Goal: Use online tool/utility: Utilize a website feature to perform a specific function

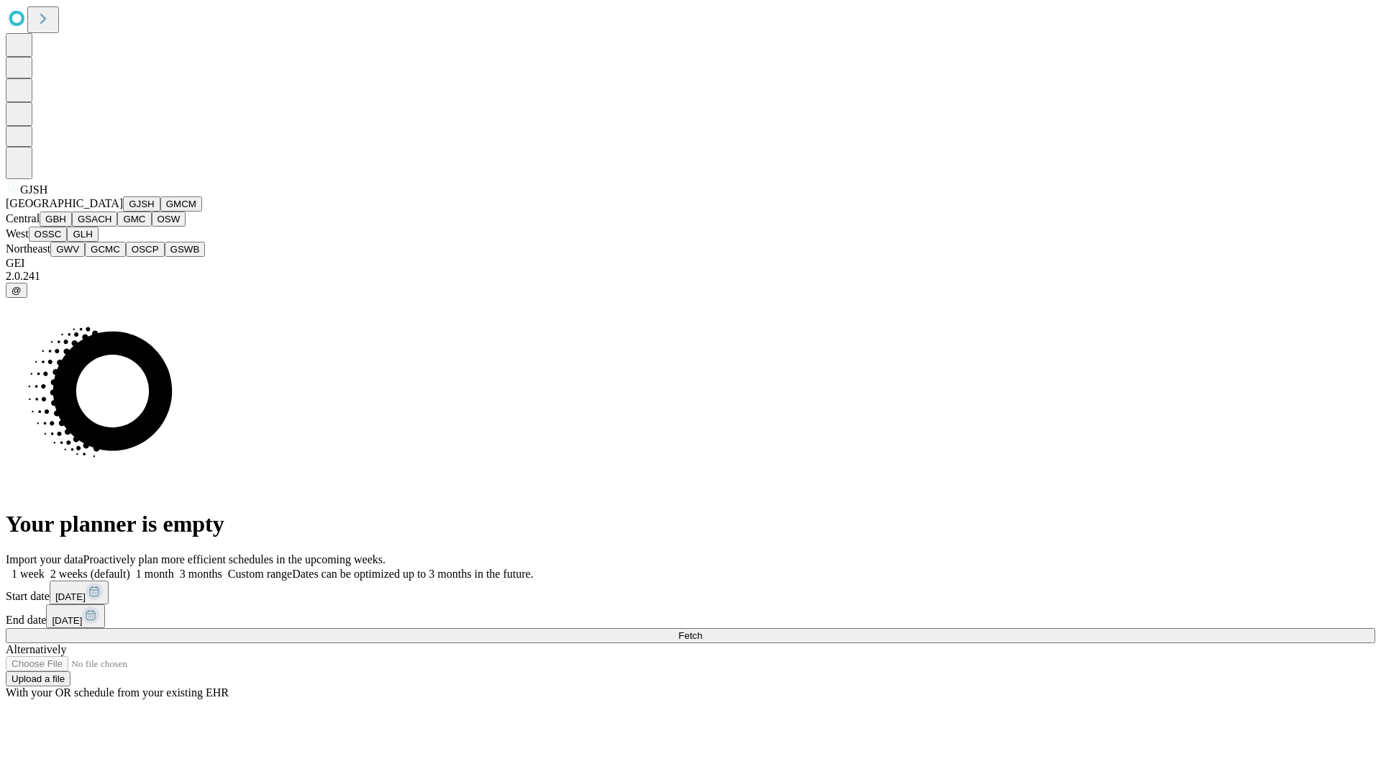
click at [123, 211] on button "GJSH" at bounding box center [141, 203] width 37 height 15
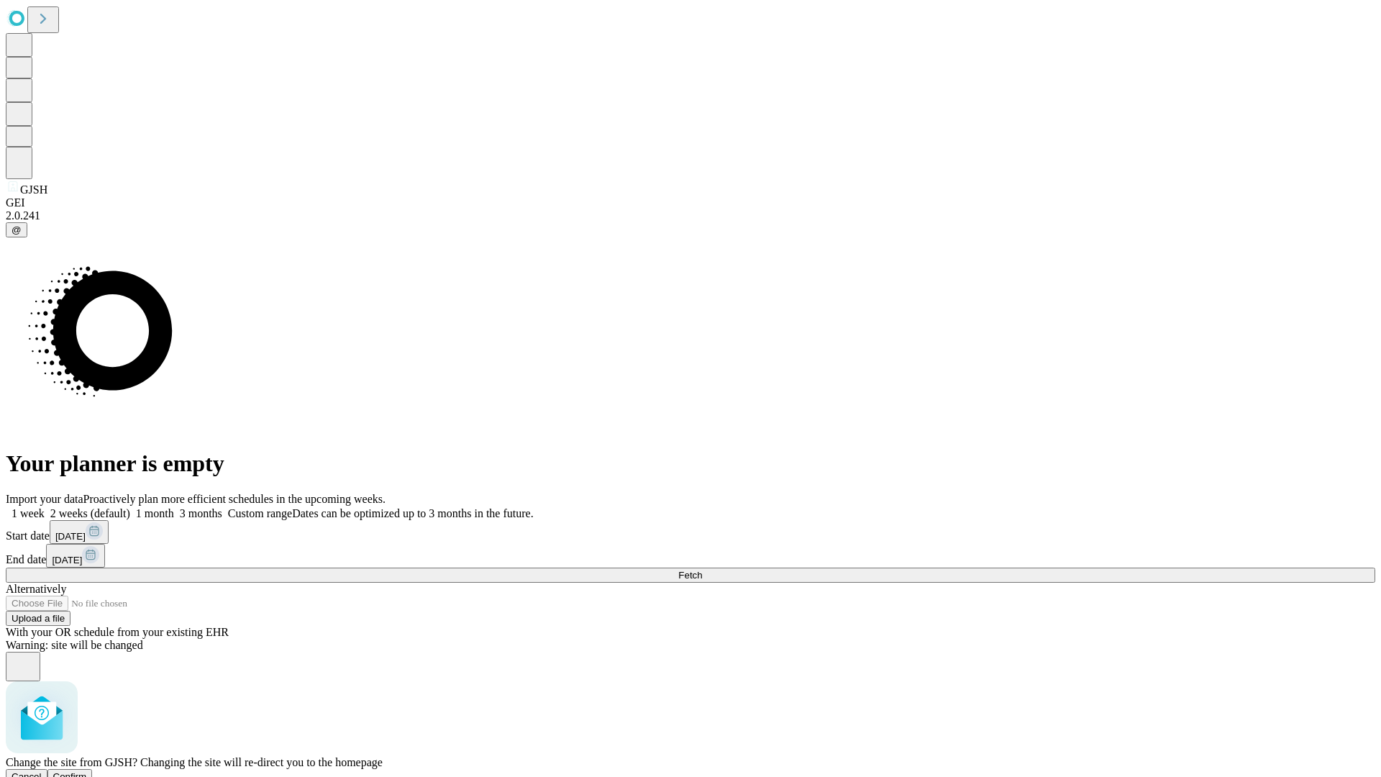
click at [87, 771] on span "Confirm" at bounding box center [70, 776] width 34 height 11
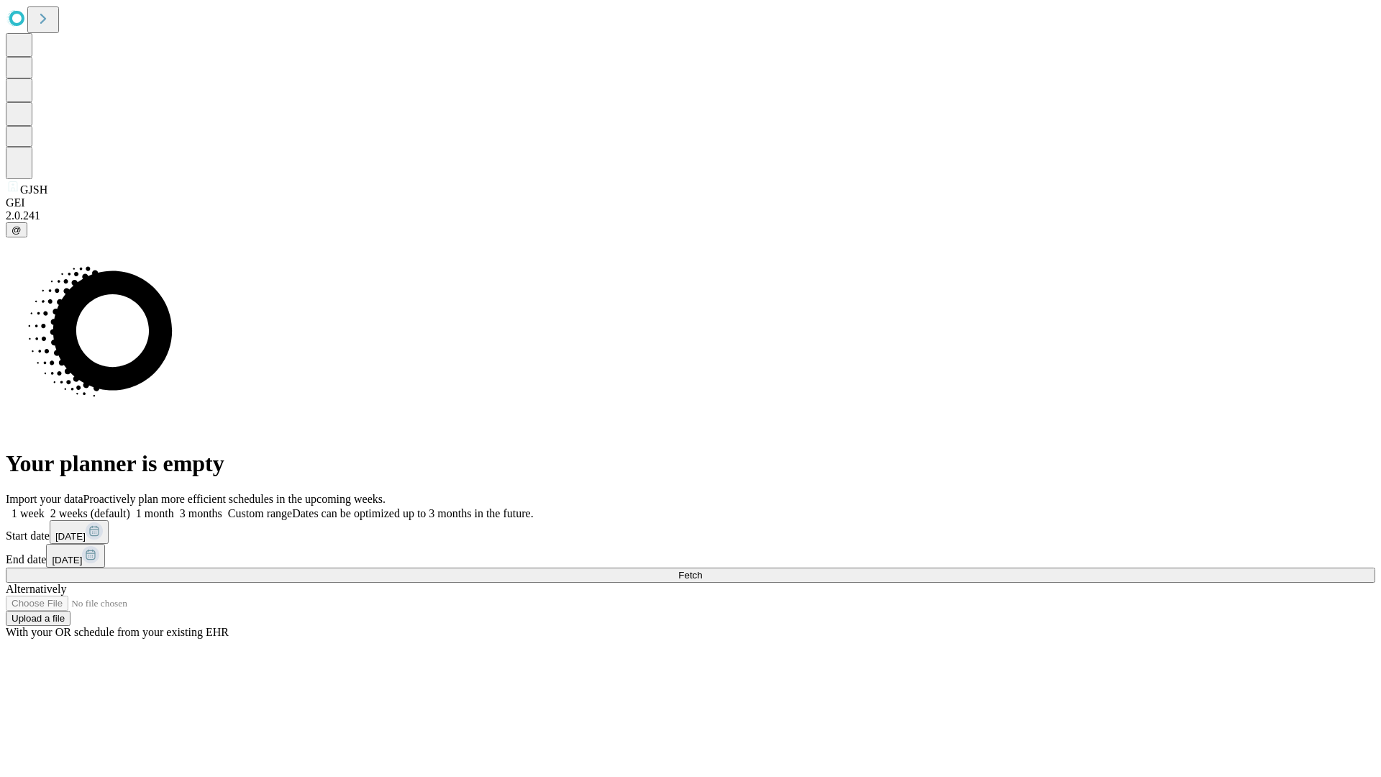
click at [174, 507] on label "1 month" at bounding box center [152, 513] width 44 height 12
click at [702, 569] on span "Fetch" at bounding box center [690, 574] width 24 height 11
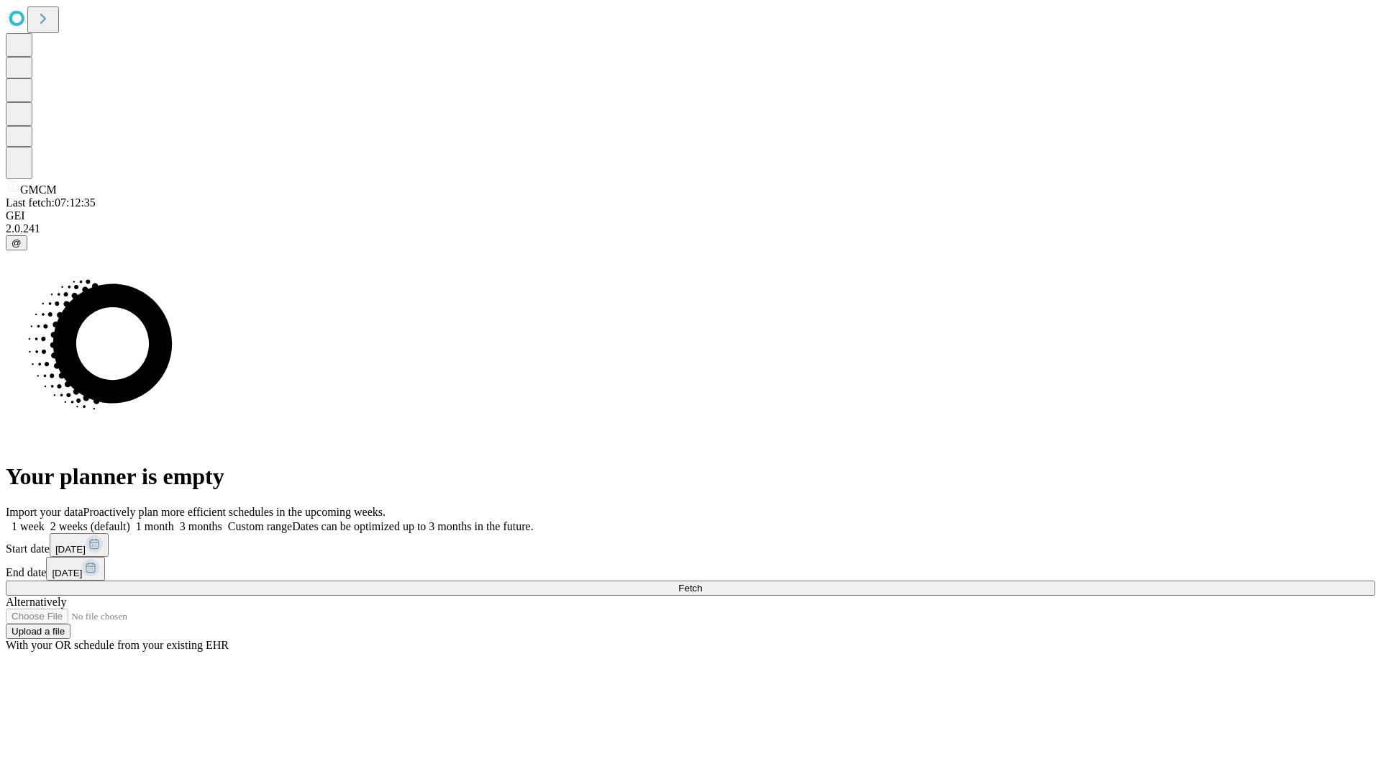
click at [174, 520] on label "1 month" at bounding box center [152, 526] width 44 height 12
click at [702, 582] on span "Fetch" at bounding box center [690, 587] width 24 height 11
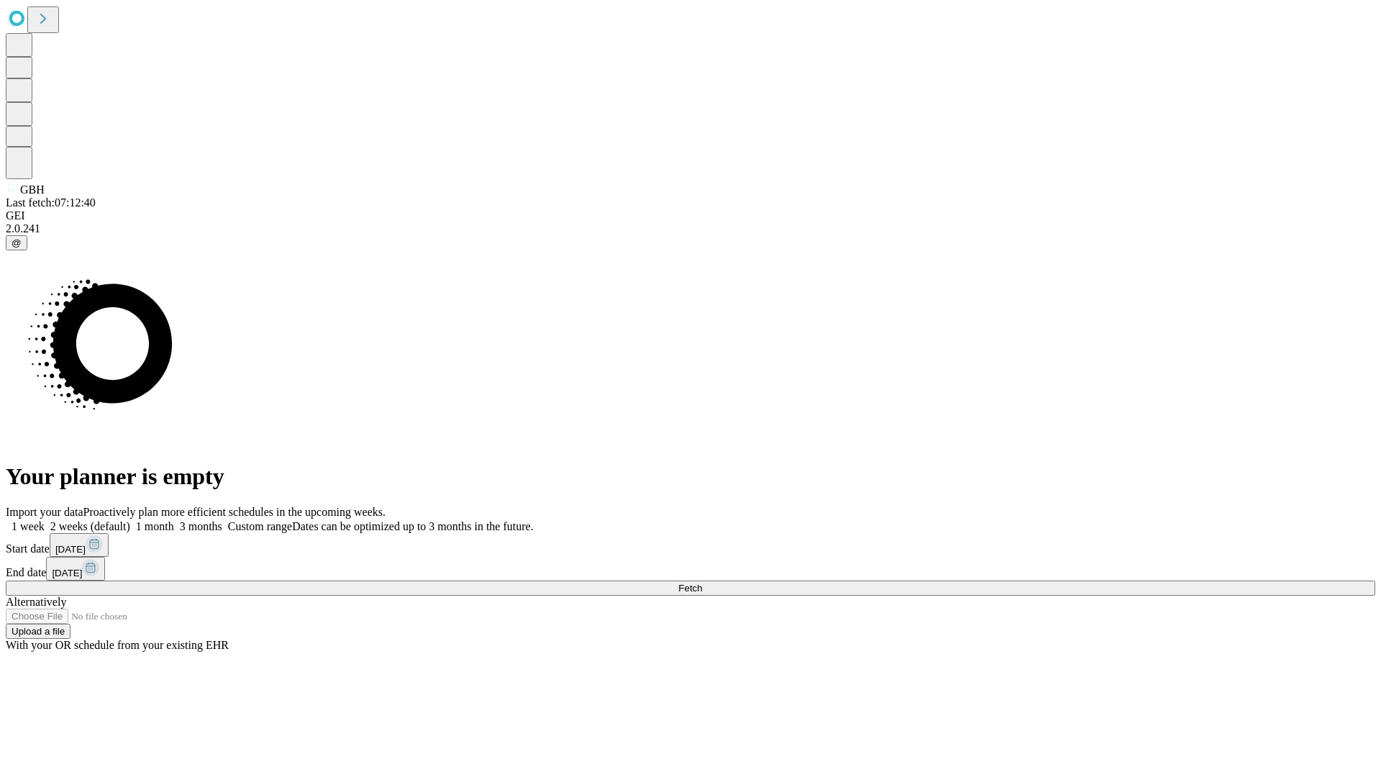
click at [174, 520] on label "1 month" at bounding box center [152, 526] width 44 height 12
click at [702, 582] on span "Fetch" at bounding box center [690, 587] width 24 height 11
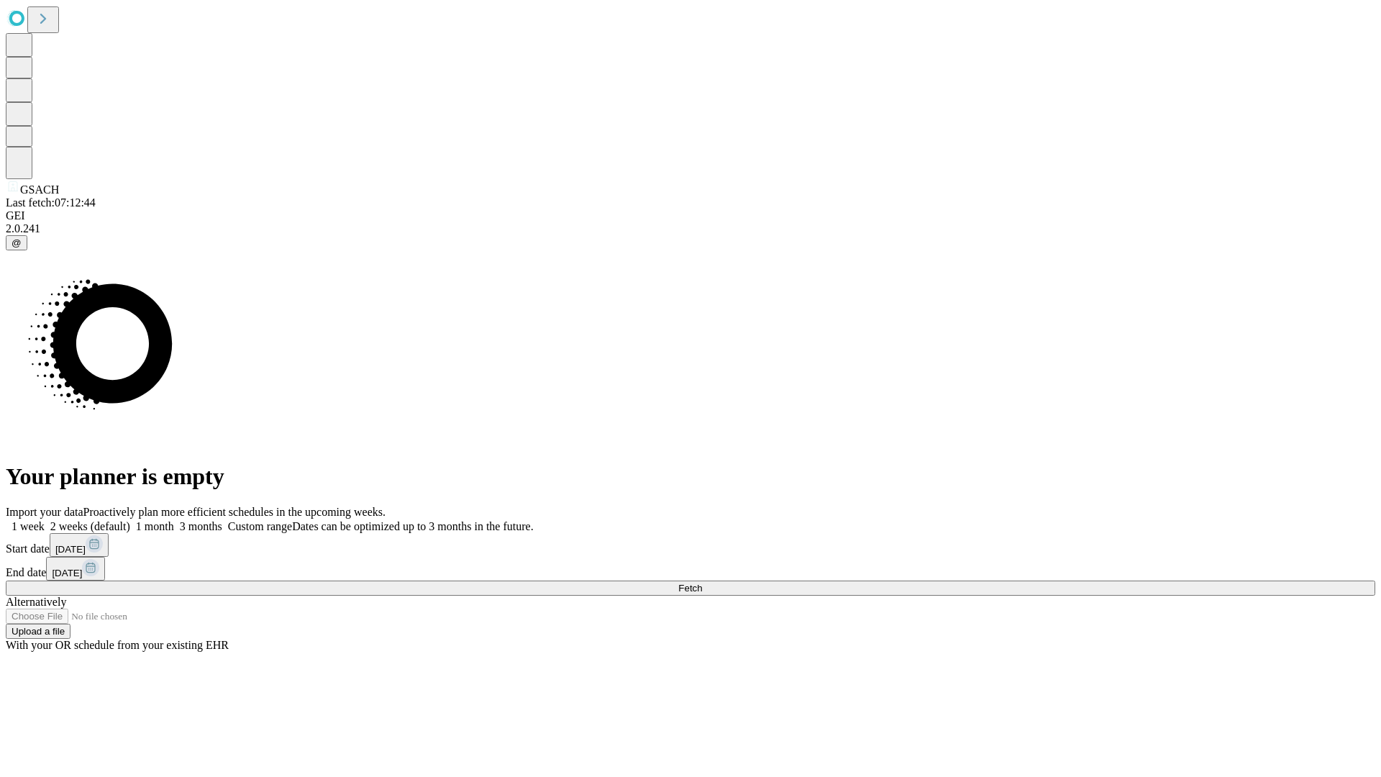
click at [174, 520] on label "1 month" at bounding box center [152, 526] width 44 height 12
click at [702, 582] on span "Fetch" at bounding box center [690, 587] width 24 height 11
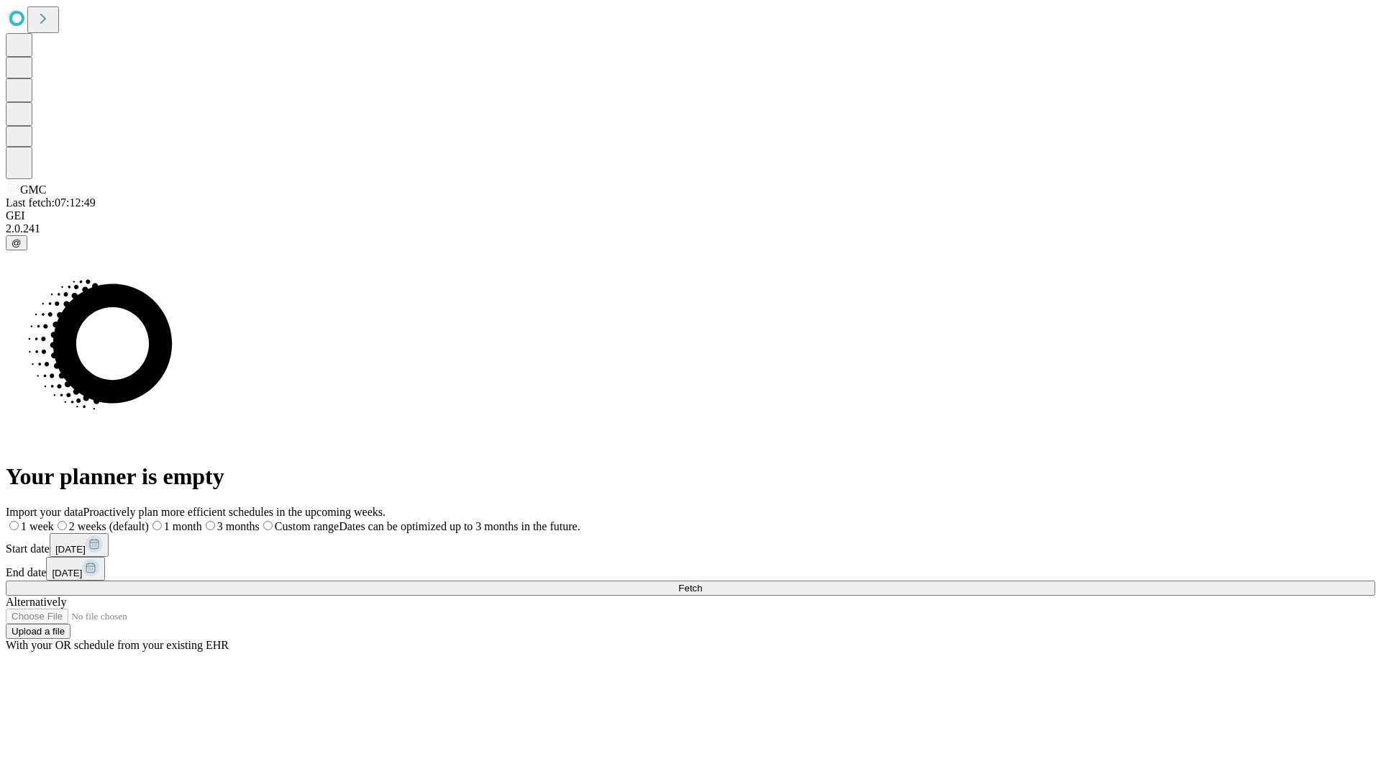
click at [202, 520] on label "1 month" at bounding box center [175, 526] width 53 height 12
click at [702, 582] on span "Fetch" at bounding box center [690, 587] width 24 height 11
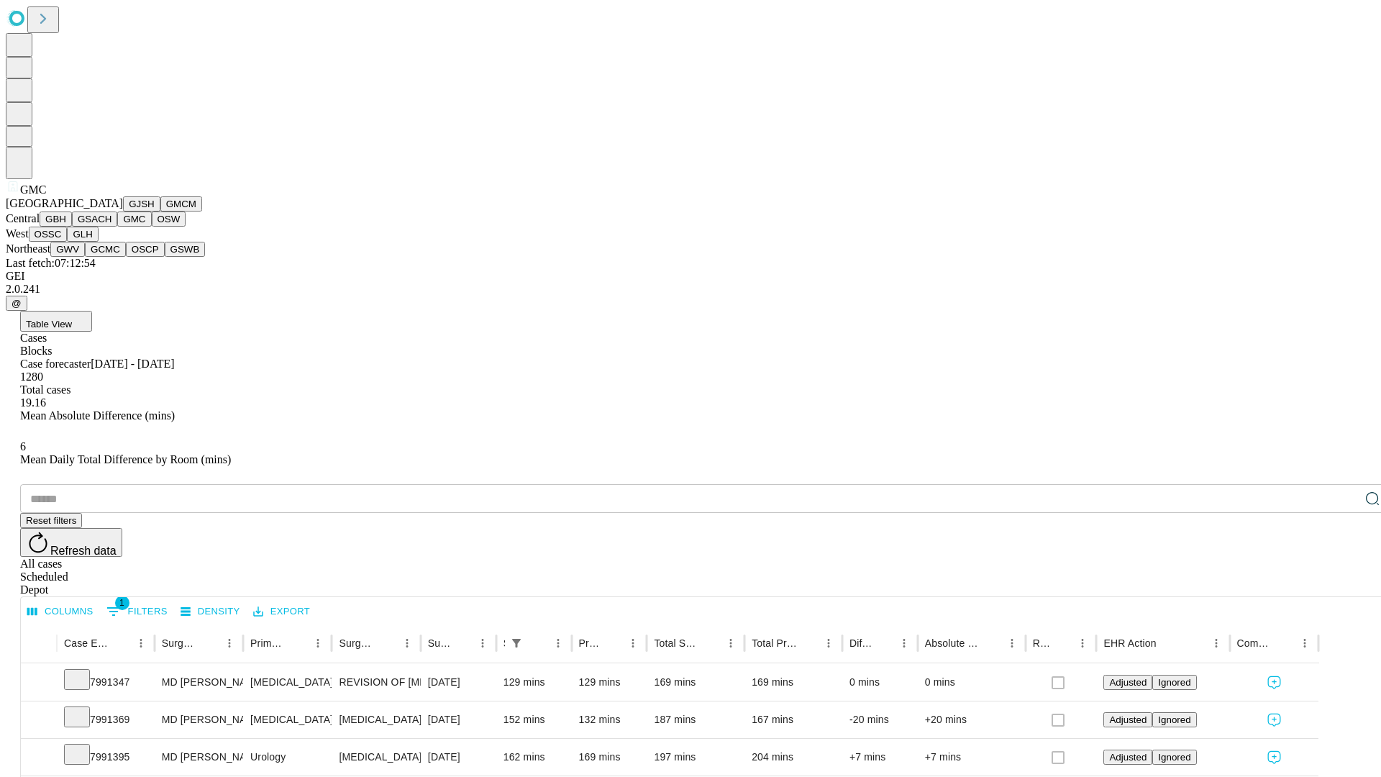
click at [152, 226] on button "OSW" at bounding box center [169, 218] width 35 height 15
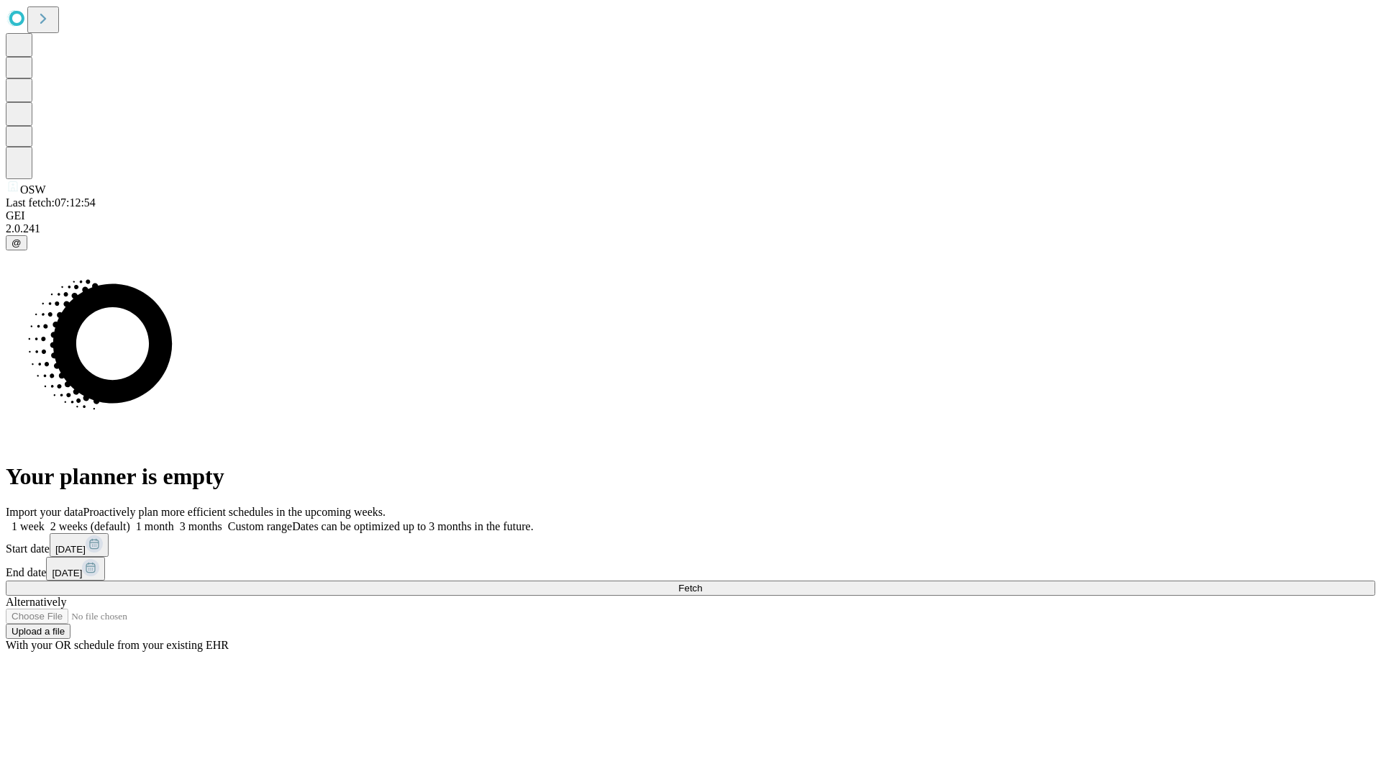
click at [174, 520] on label "1 month" at bounding box center [152, 526] width 44 height 12
click at [702, 582] on span "Fetch" at bounding box center [690, 587] width 24 height 11
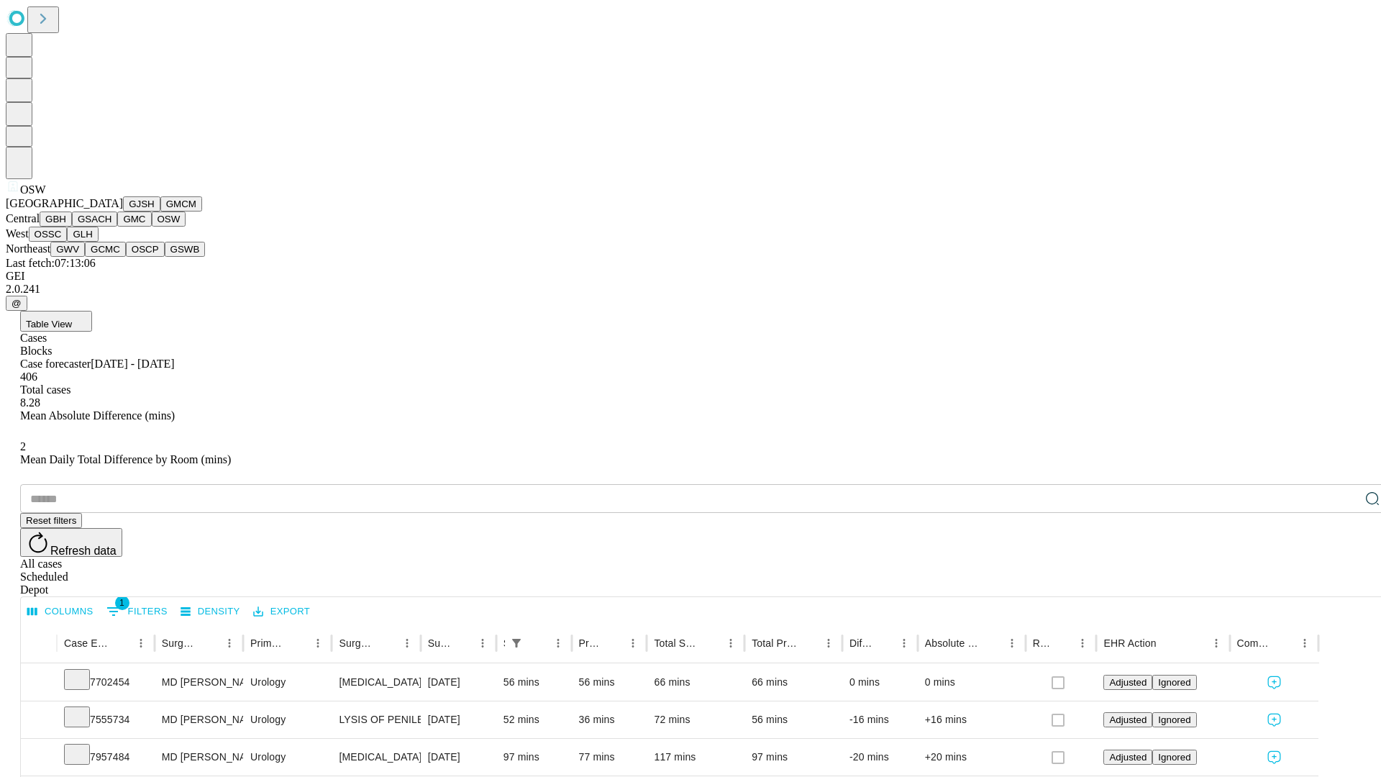
click at [68, 242] on button "OSSC" at bounding box center [48, 233] width 39 height 15
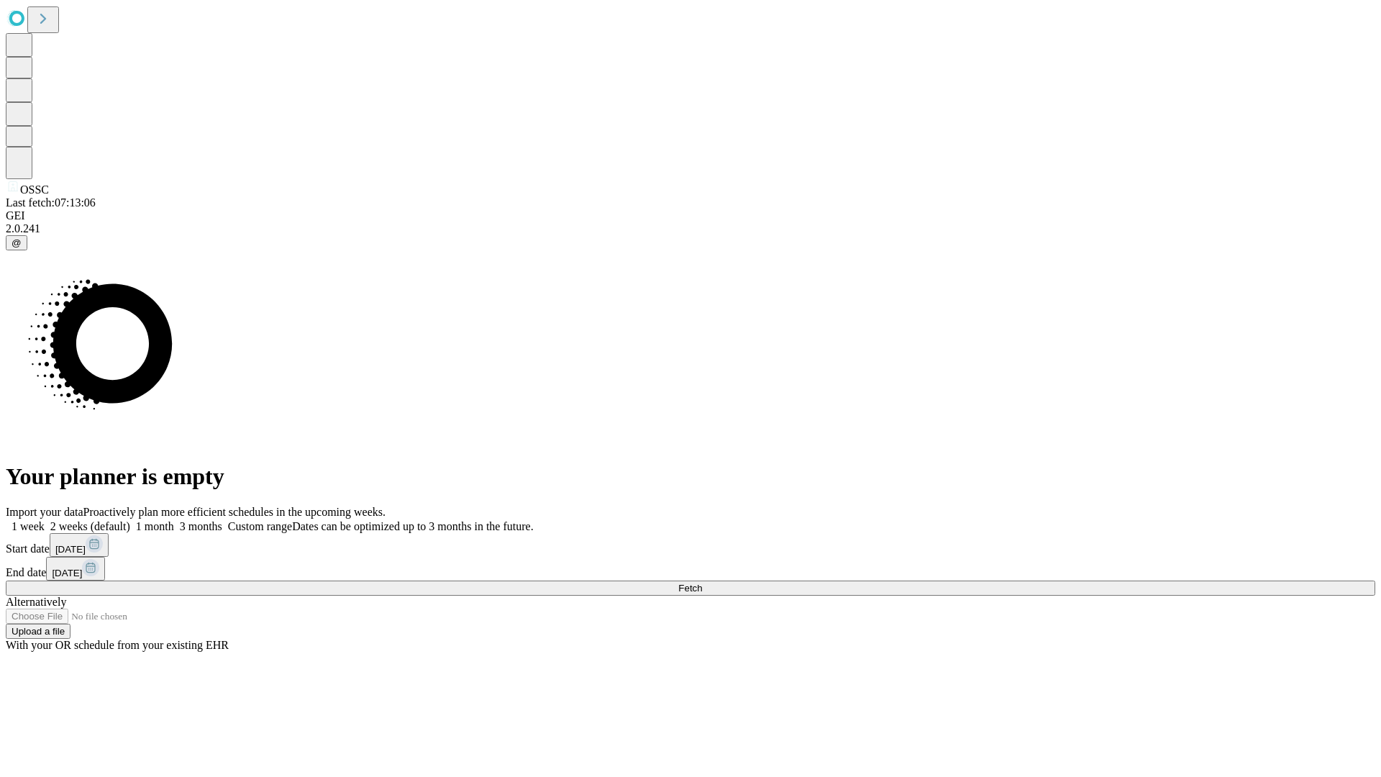
click at [174, 520] on label "1 month" at bounding box center [152, 526] width 44 height 12
click at [702, 582] on span "Fetch" at bounding box center [690, 587] width 24 height 11
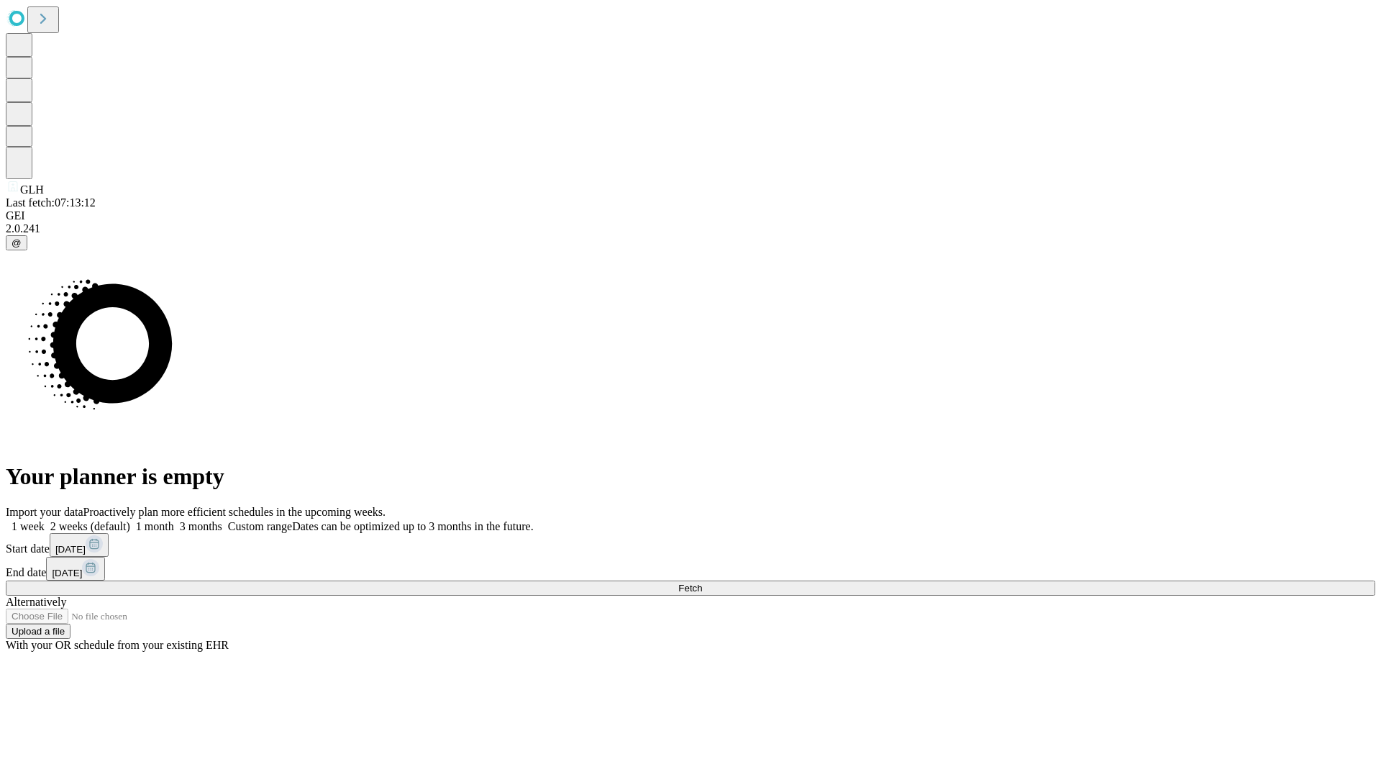
click at [174, 520] on label "1 month" at bounding box center [152, 526] width 44 height 12
click at [702, 582] on span "Fetch" at bounding box center [690, 587] width 24 height 11
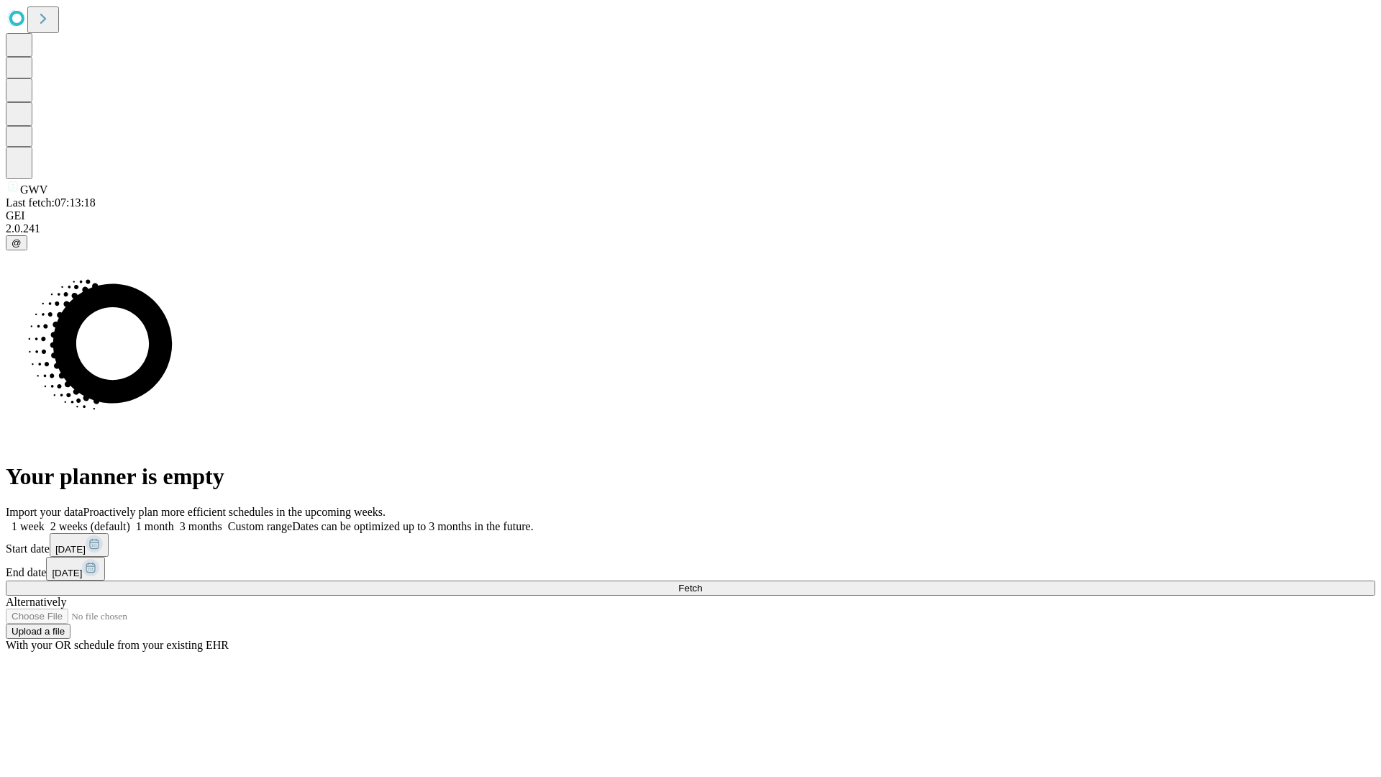
click at [174, 520] on label "1 month" at bounding box center [152, 526] width 44 height 12
click at [702, 582] on span "Fetch" at bounding box center [690, 587] width 24 height 11
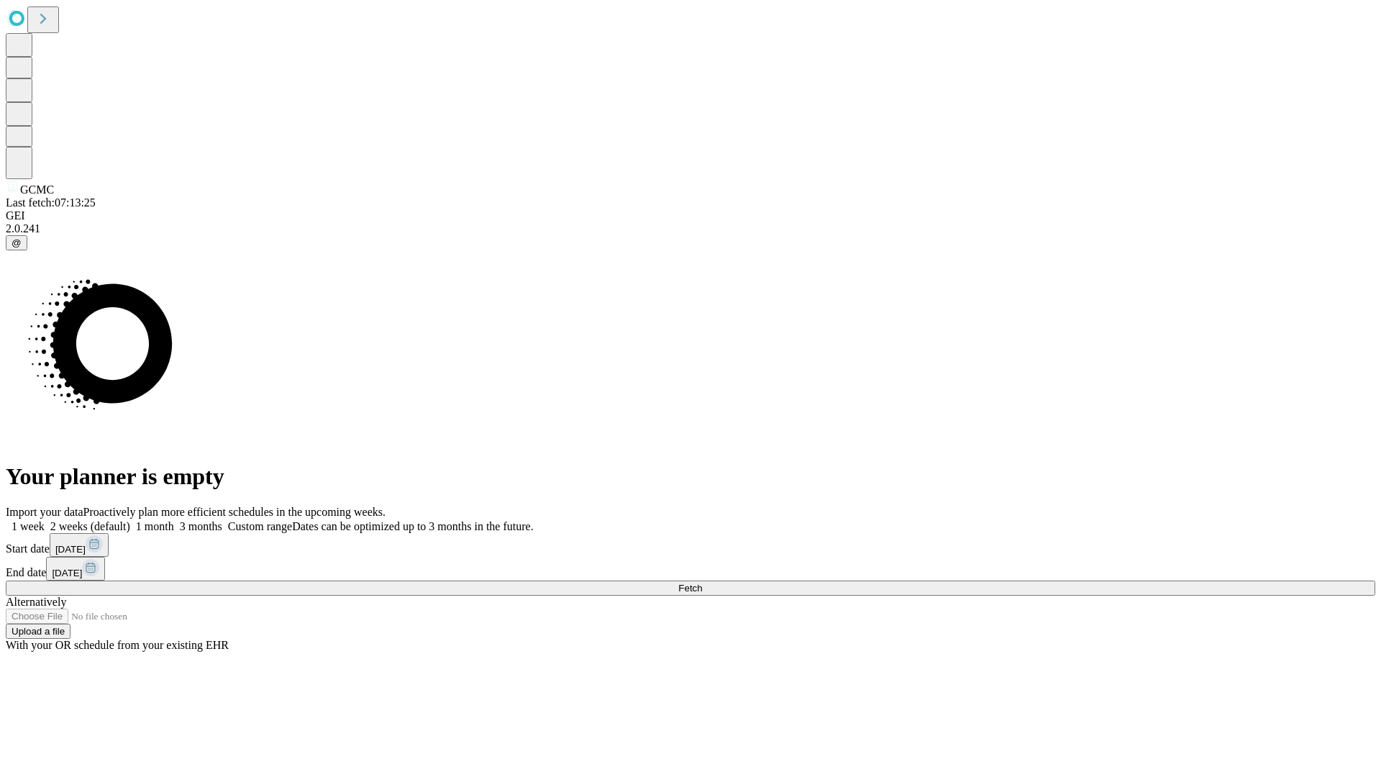
click at [174, 520] on label "1 month" at bounding box center [152, 526] width 44 height 12
click at [702, 582] on span "Fetch" at bounding box center [690, 587] width 24 height 11
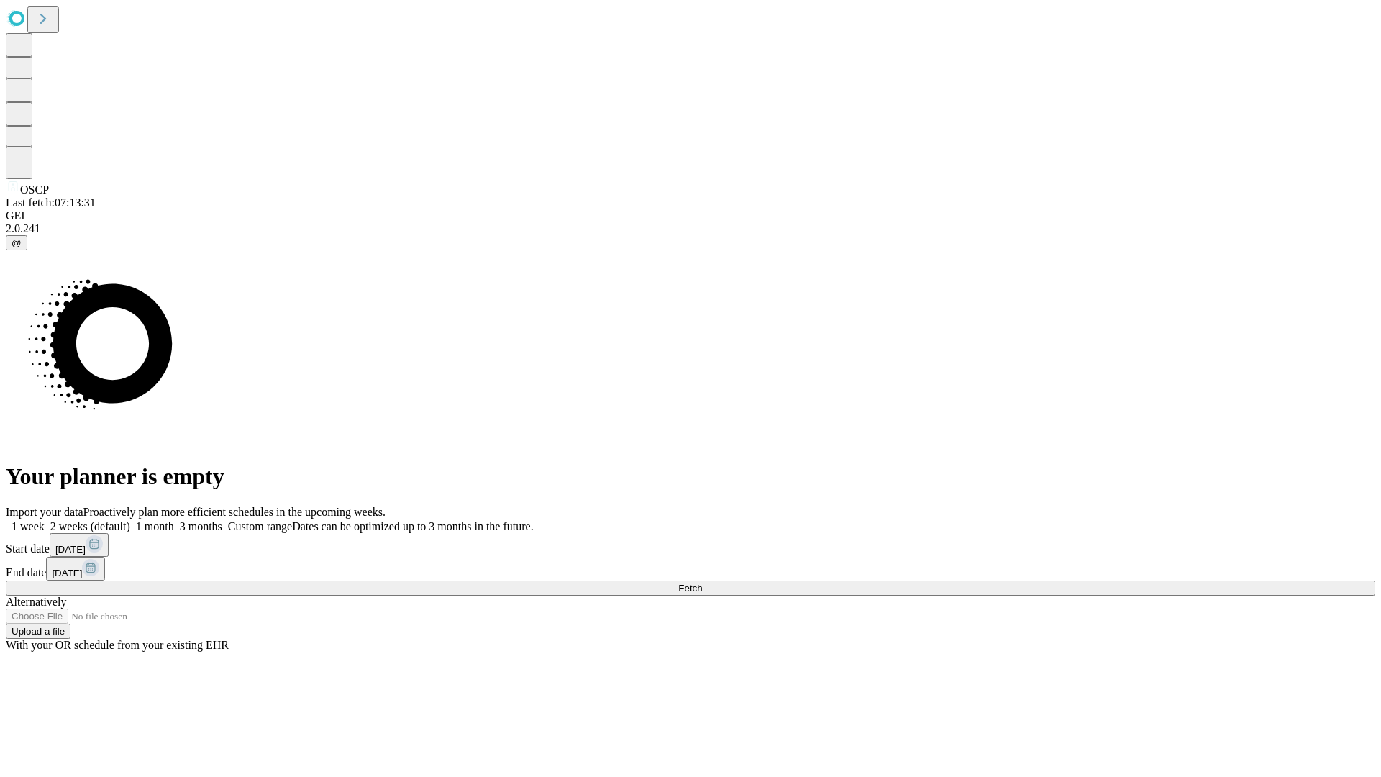
click at [174, 520] on label "1 month" at bounding box center [152, 526] width 44 height 12
click at [702, 582] on span "Fetch" at bounding box center [690, 587] width 24 height 11
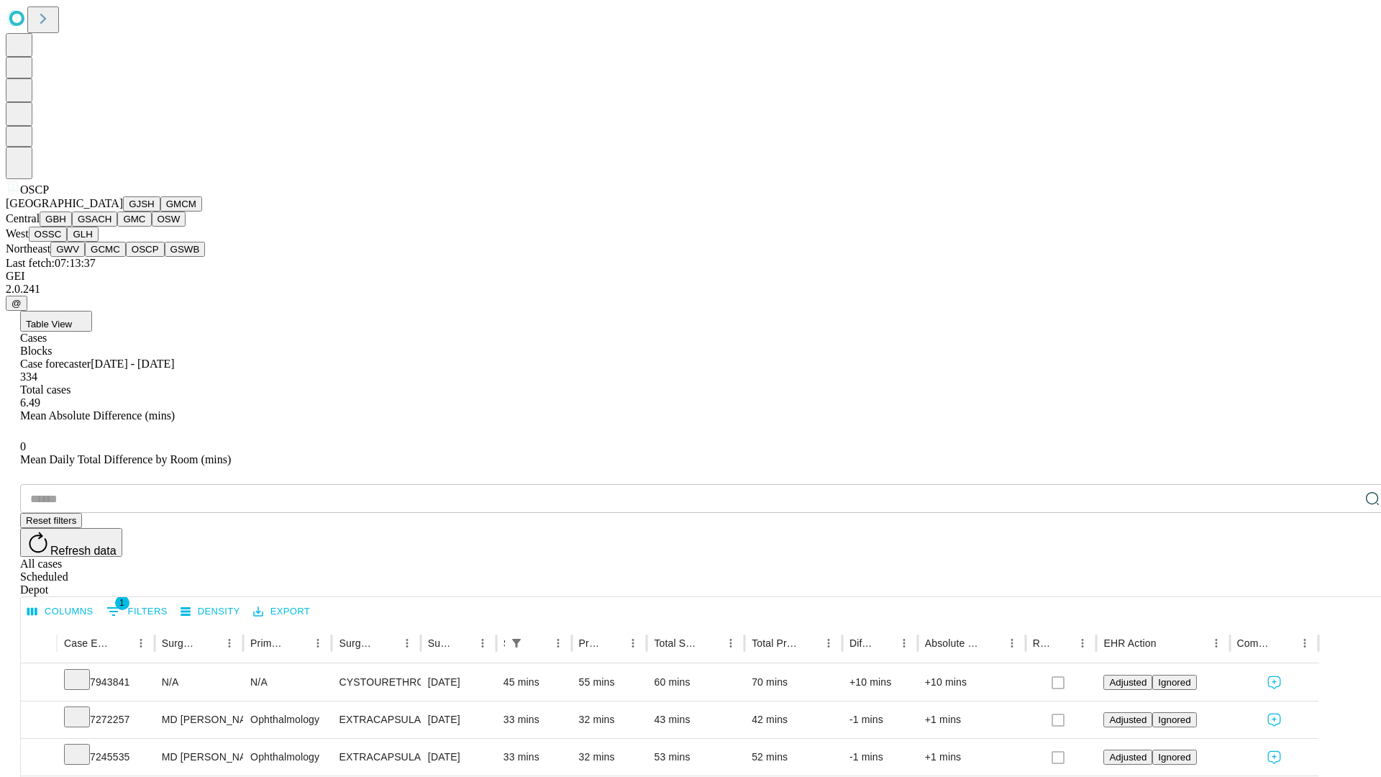
click at [165, 257] on button "GSWB" at bounding box center [185, 249] width 41 height 15
